Goal: Task Accomplishment & Management: Complete application form

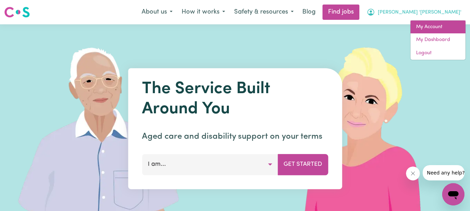
click at [432, 23] on link "My Account" at bounding box center [438, 27] width 55 height 13
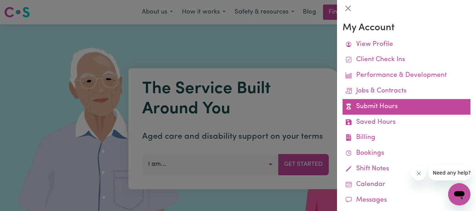
click at [381, 110] on link "Submit Hours" at bounding box center [406, 107] width 128 height 16
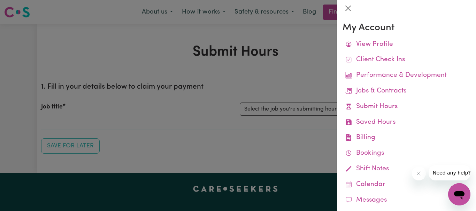
click at [305, 70] on div at bounding box center [238, 105] width 476 height 211
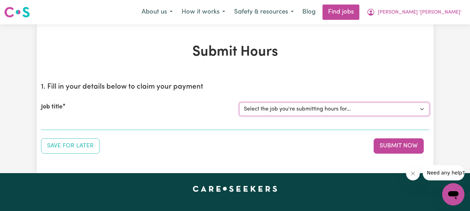
click at [421, 107] on select "Select the job you're submitting hours for... [[PERSON_NAME]] Support Worker Re…" at bounding box center [335, 109] width 190 height 13
select select "9506"
click at [240, 103] on select "Select the job you're submitting hours for... [[PERSON_NAME]] Support Worker Re…" at bounding box center [335, 109] width 190 height 13
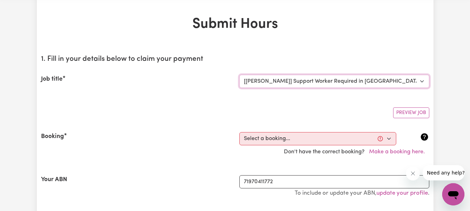
scroll to position [70, 0]
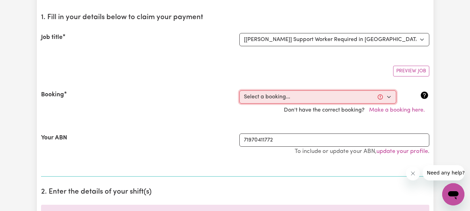
click at [389, 97] on select "Select a booking... [DATE] 10:30am to 12:30pm (RECURRING) [DATE] 10:30am to 12:…" at bounding box center [318, 97] width 157 height 13
select select "347760"
click at [240, 91] on select "Select a booking... [DATE] 10:30am to 12:30pm (RECURRING) [DATE] 10:30am to 12:…" at bounding box center [318, 97] width 157 height 13
type input "[DATE]"
type input "3"
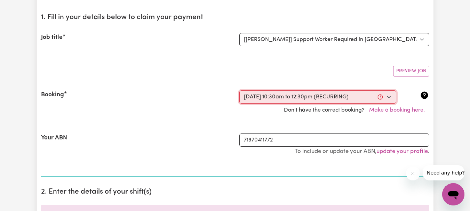
type input "9"
type input "2025"
type input "10:30"
type input "10"
type input "30"
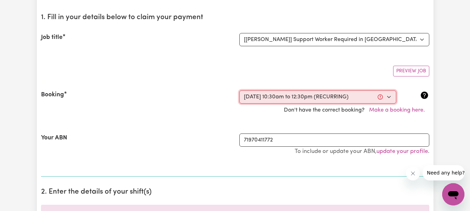
select select "am"
type input "12:30"
type input "12"
type input "30"
select select "pm"
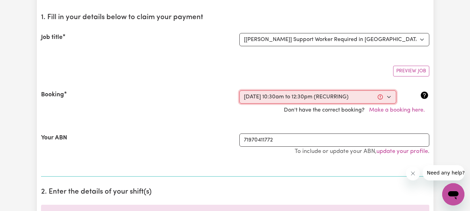
select select "54.8-Weekday"
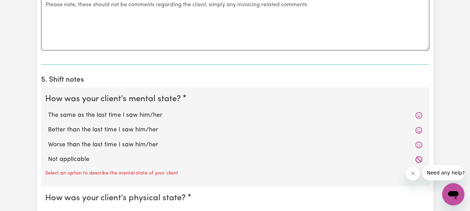
scroll to position [557, 0]
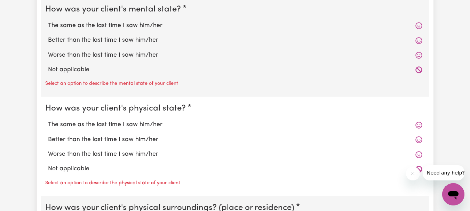
click at [145, 26] on label "The same as the last time I saw him/her" at bounding box center [235, 25] width 375 height 9
click at [48, 21] on input "The same as the last time I saw him/her" at bounding box center [48, 21] width 0 height 0
radio input "true"
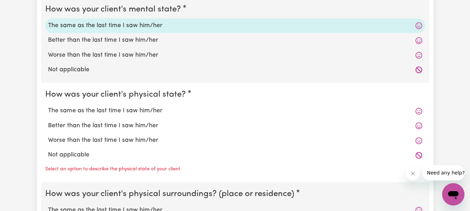
click at [137, 111] on label "The same as the last time I saw him/her" at bounding box center [235, 111] width 375 height 9
click at [48, 107] on input "The same as the last time I saw him/her" at bounding box center [48, 106] width 0 height 0
radio input "true"
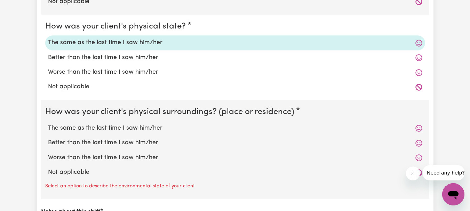
scroll to position [627, 0]
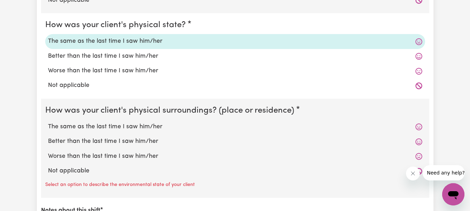
click at [130, 126] on label "The same as the last time I saw him/her" at bounding box center [235, 127] width 375 height 9
click at [48, 123] on input "The same as the last time I saw him/her" at bounding box center [48, 122] width 0 height 0
radio input "true"
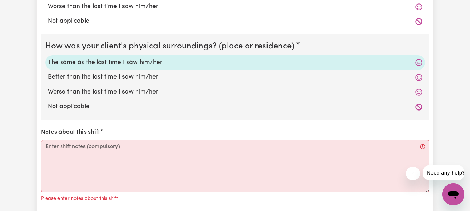
scroll to position [696, 0]
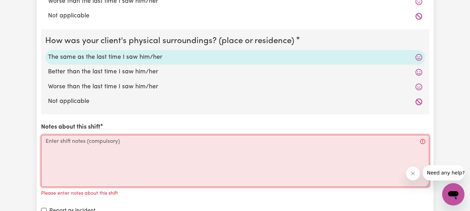
click at [61, 143] on textarea "Notes about this shift" at bounding box center [235, 161] width 389 height 52
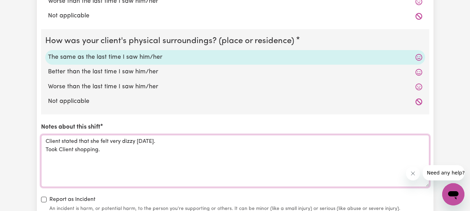
click at [157, 142] on textarea "Client stated that she felt very dizzy [DATE]. Took Client shopping." at bounding box center [235, 161] width 389 height 52
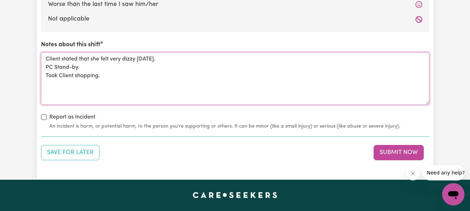
scroll to position [801, 0]
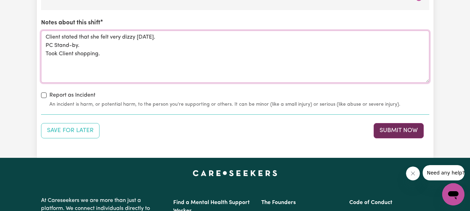
type textarea "Client stated that she felt very dizzy [DATE]. PC Stand-by. Took Client shoppin…"
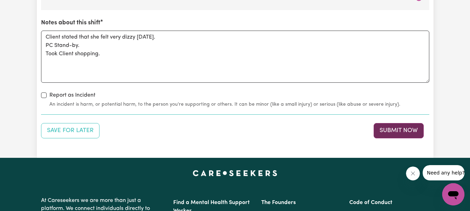
click at [384, 127] on button "Submit Now" at bounding box center [399, 130] width 50 height 15
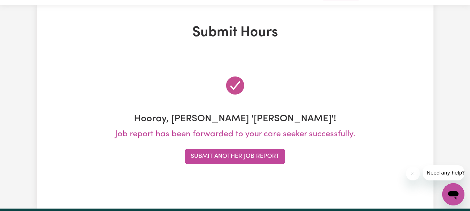
scroll to position [0, 0]
